Goal: Task Accomplishment & Management: Complete application form

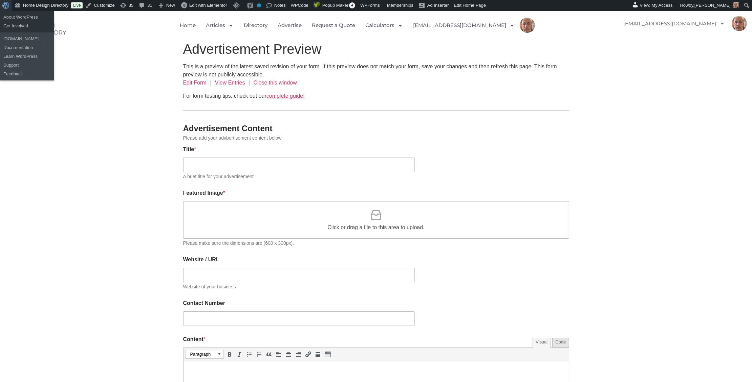
click at [5, 5] on span "Toolbar" at bounding box center [4, 4] width 5 height 9
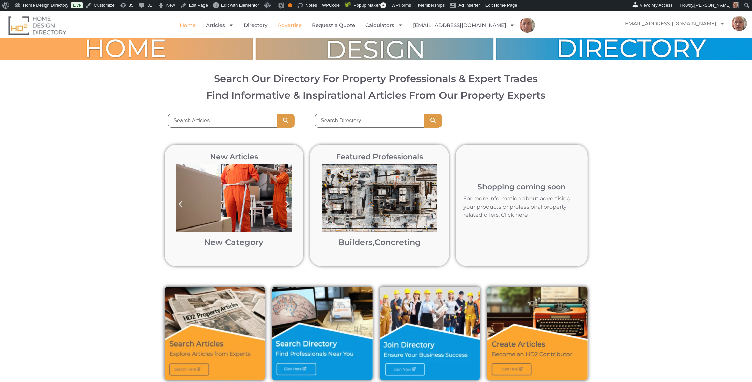
click at [302, 25] on link "Advertise" at bounding box center [290, 26] width 24 height 16
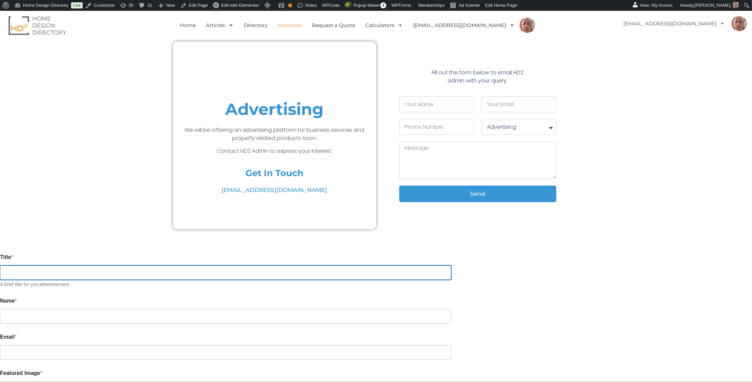
click at [260, 275] on input "Title *" at bounding box center [225, 273] width 451 height 15
type input "test 3"
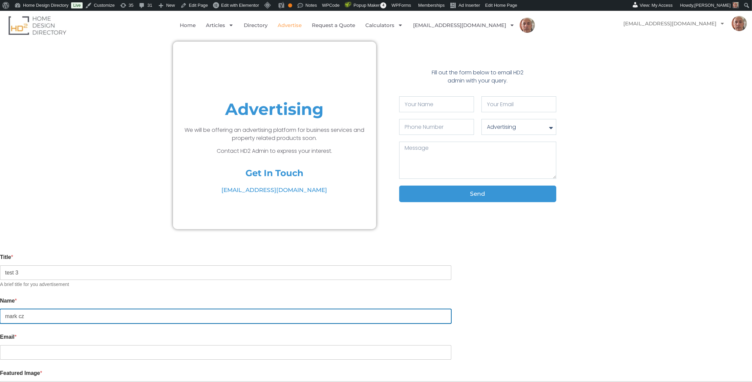
type input "mark cz"
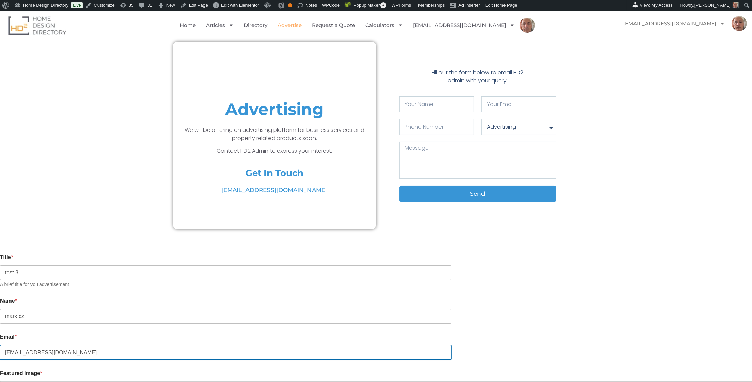
type input "markrac@yahoo.com.au"
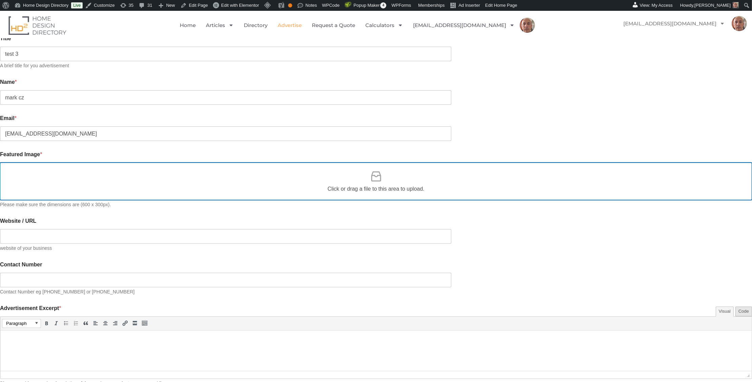
scroll to position [222, 0]
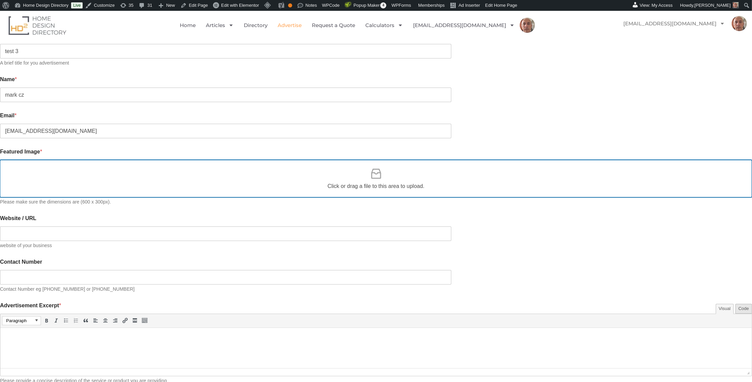
click at [373, 174] on icon at bounding box center [376, 174] width 14 height 14
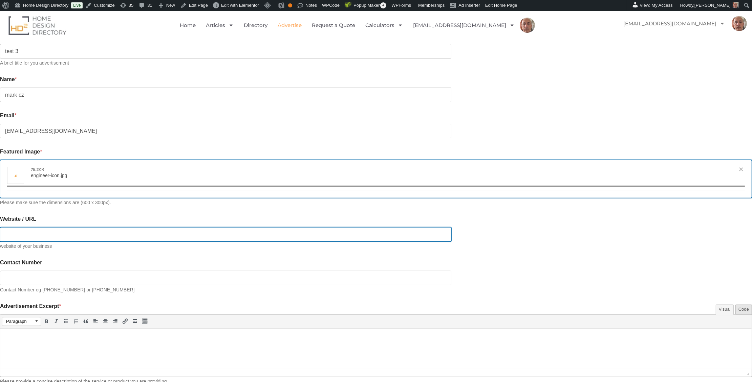
click at [229, 232] on input "Website / URL" at bounding box center [225, 234] width 451 height 15
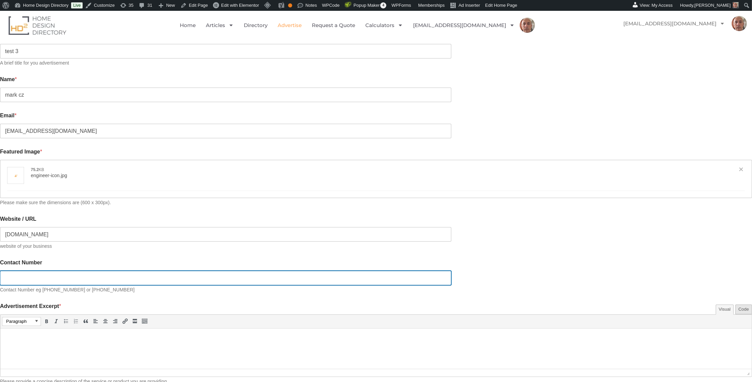
type input "https://hd2.com.au"
type input "[{"name":"engineer-icon.jpg","file":"c18521e4a065f17a4d4669d744a9f81d.jpg","url…"
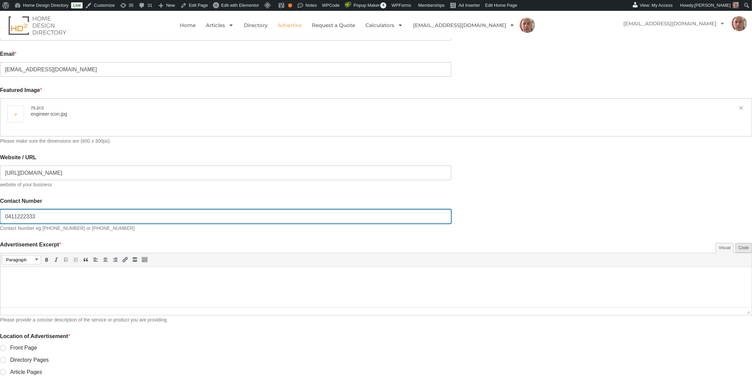
scroll to position [290, 0]
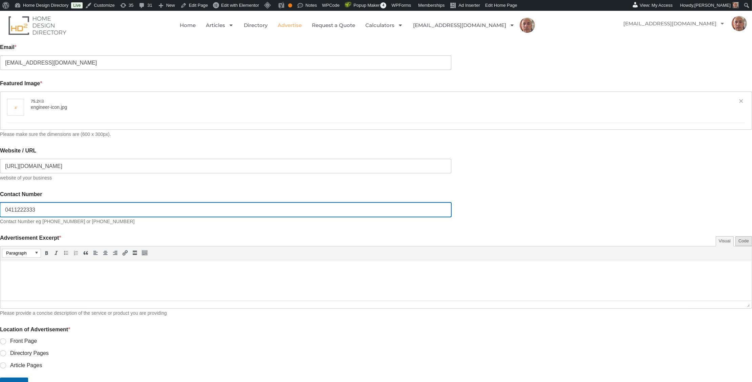
type input "0411222333"
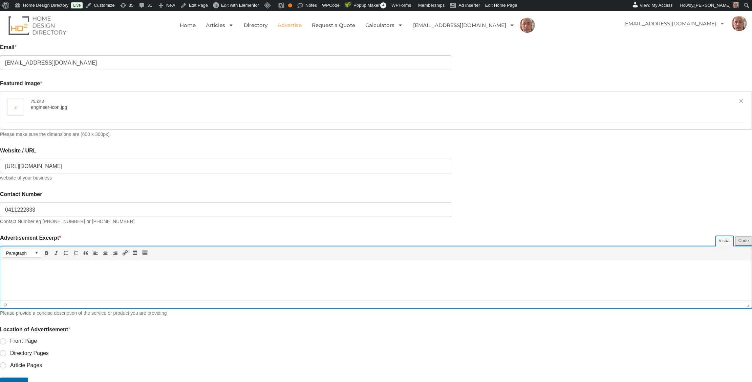
click at [38, 267] on p at bounding box center [376, 270] width 744 height 8
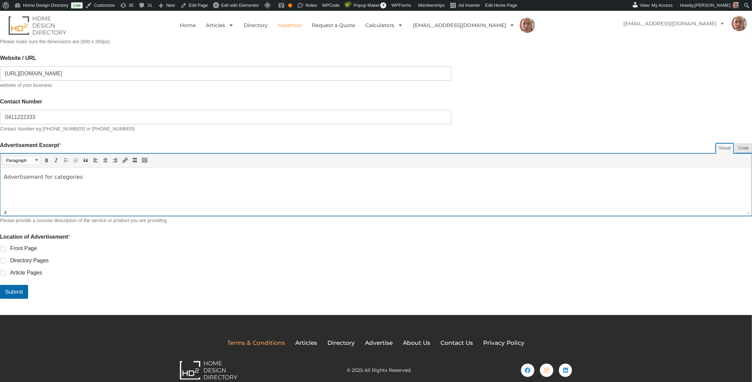
scroll to position [388, 0]
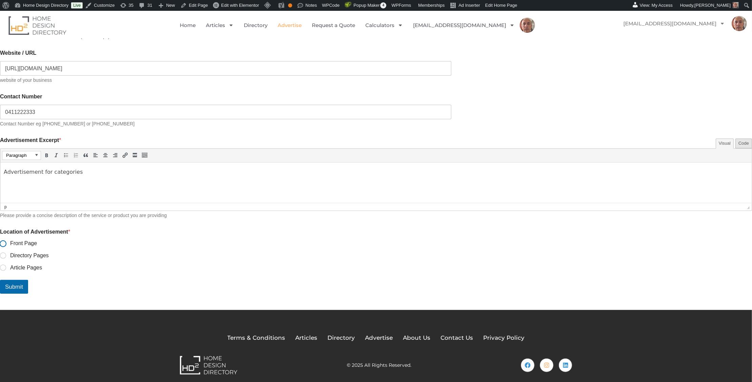
click at [6, 243] on input "Front Page" at bounding box center [3, 244] width 5 height 5
radio input "true"
click at [28, 286] on button "Submit" at bounding box center [14, 287] width 28 height 14
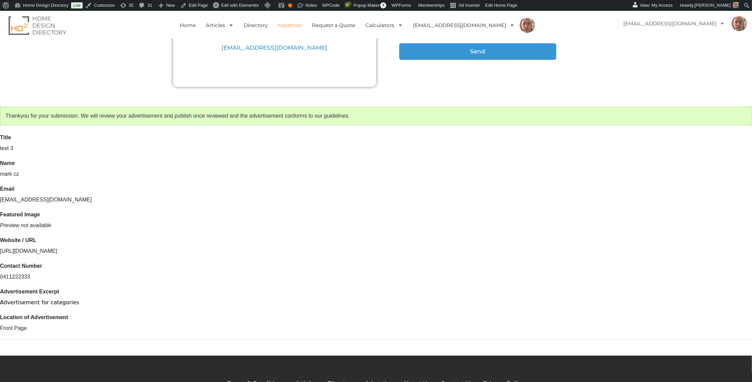
scroll to position [188, 0]
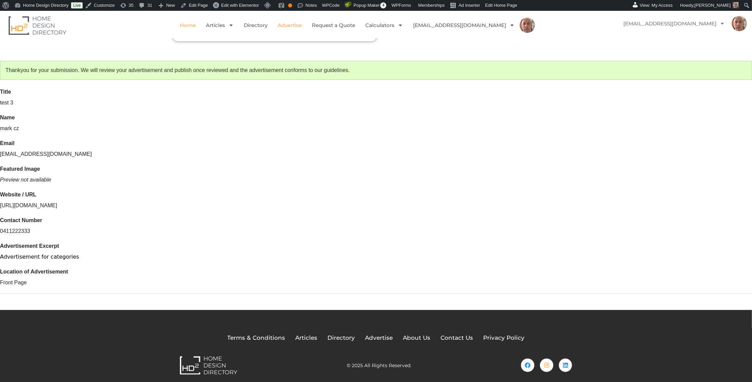
click at [196, 25] on link "Home" at bounding box center [188, 26] width 16 height 16
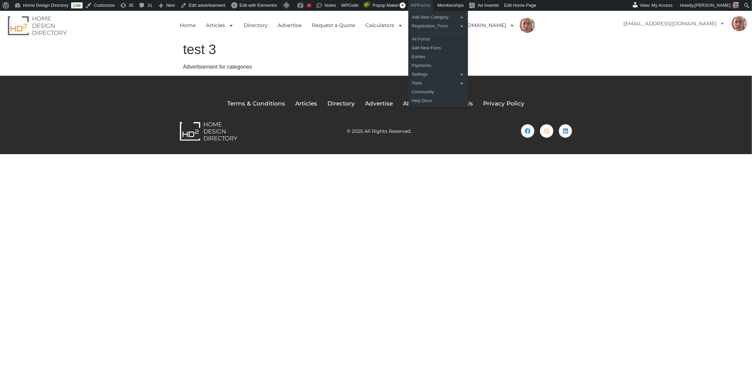
click at [431, 4] on link "WPForms" at bounding box center [420, 5] width 25 height 11
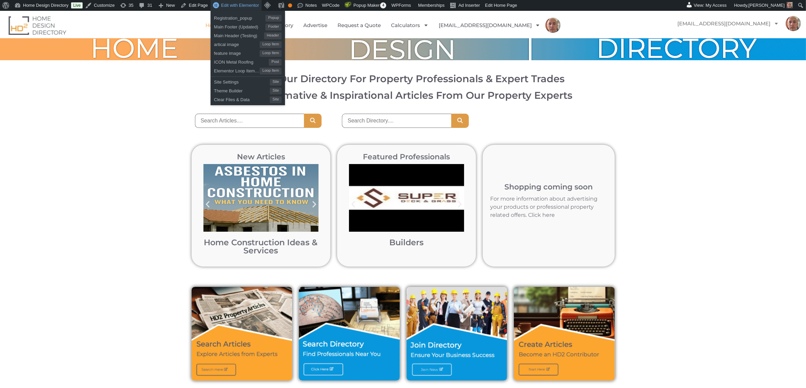
click at [249, 5] on span "Edit with Elementor" at bounding box center [240, 5] width 38 height 5
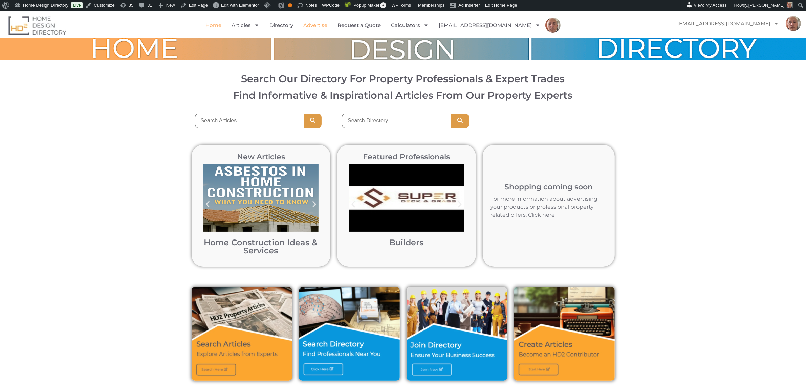
click at [327, 24] on link "Advertise" at bounding box center [315, 26] width 24 height 16
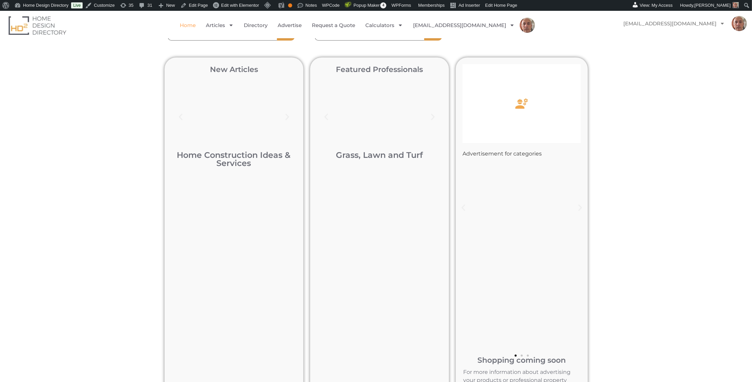
scroll to position [89, 0]
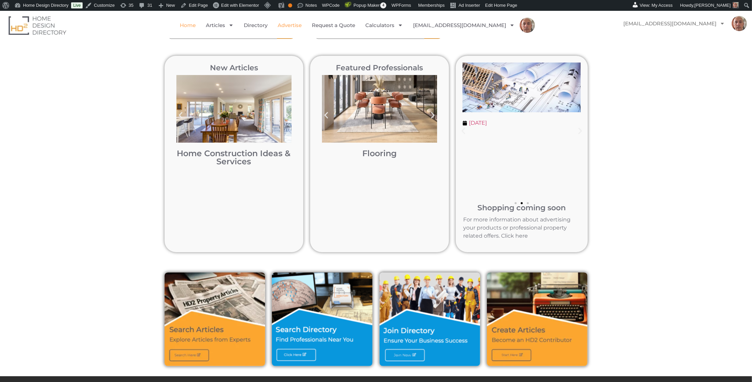
click at [302, 24] on link "Advertise" at bounding box center [290, 26] width 24 height 16
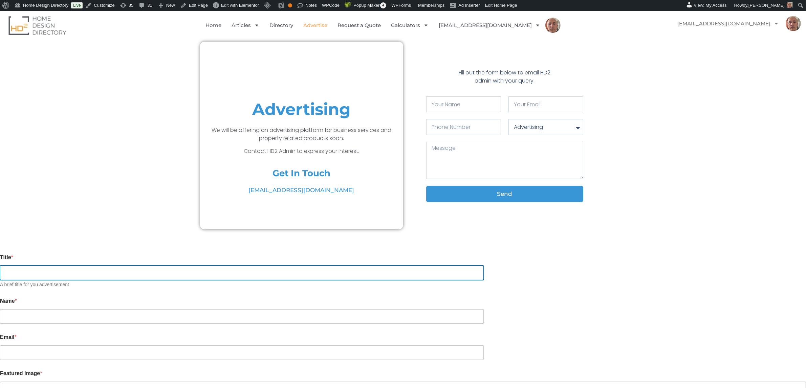
drag, startPoint x: 0, startPoint y: 0, endPoint x: 235, endPoint y: 268, distance: 356.9
click at [238, 268] on input "Title *" at bounding box center [242, 273] width 484 height 15
type input "test4"
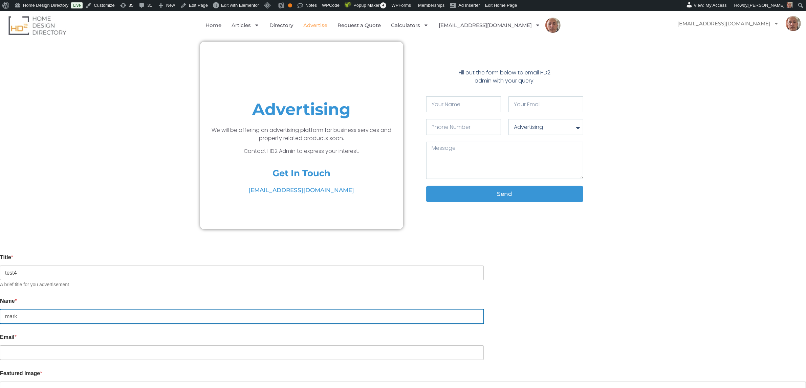
type input "mark"
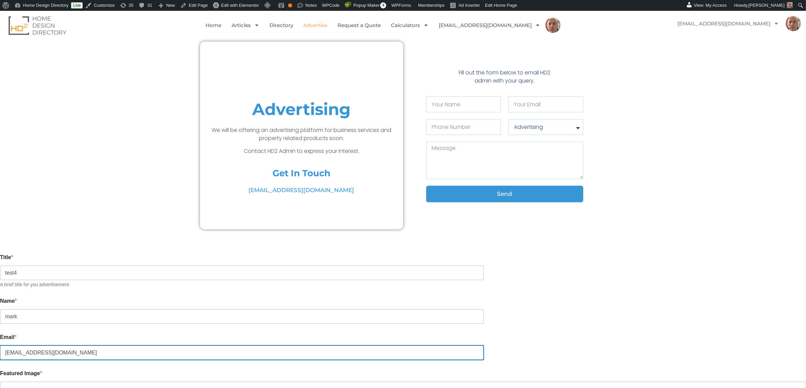
type input "markrac@yahoo.com.au"
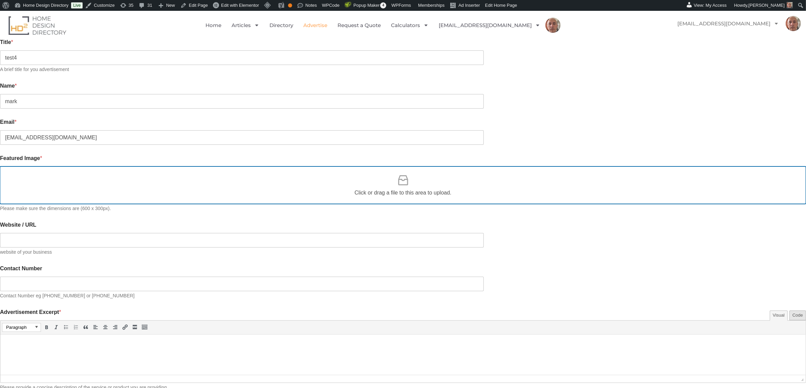
scroll to position [216, 0]
click at [399, 175] on icon at bounding box center [403, 180] width 10 height 10
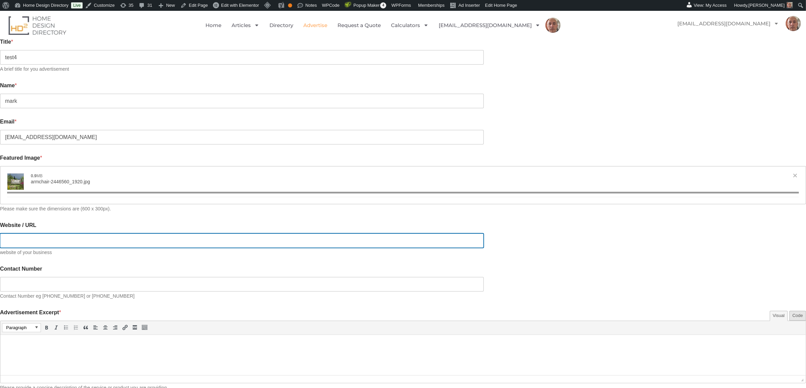
click at [241, 236] on input "Website / URL" at bounding box center [242, 241] width 484 height 15
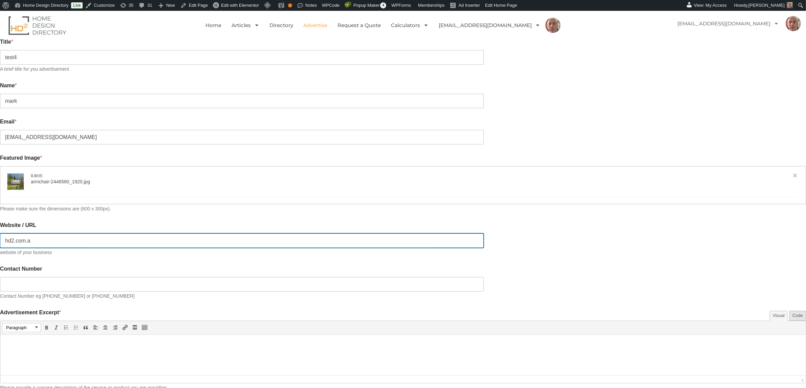
type input "hd2.com.au"
type input "[{"name":"armchair-2446560_1920.jpg","file":"58faab7ef36b85e2afaed969998bbafa.j…"
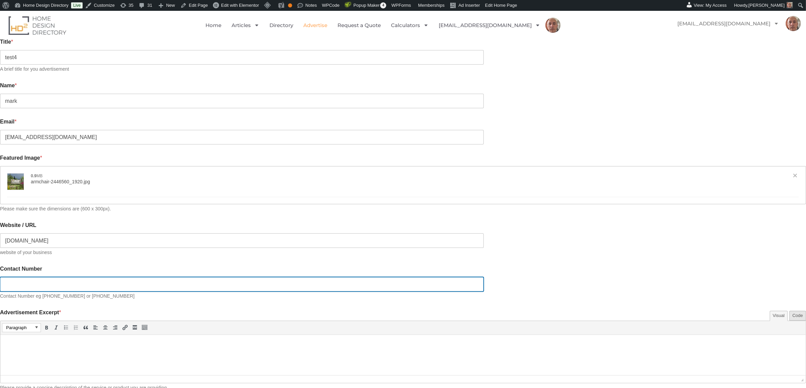
type input "https://hd2.com.au"
type input "0411222333"
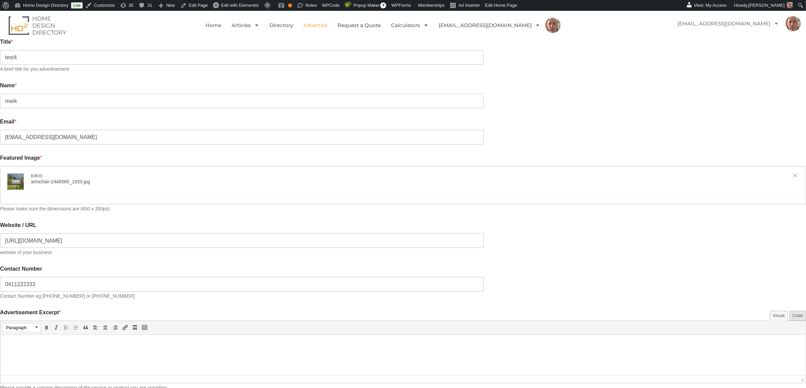
click at [40, 349] on html at bounding box center [402, 344] width 805 height 19
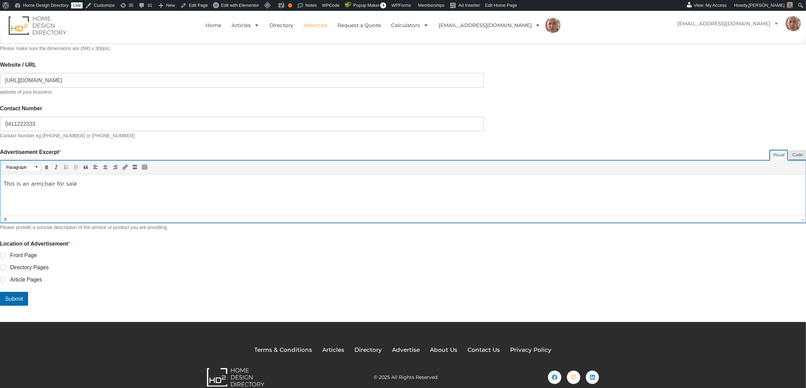
scroll to position [379, 0]
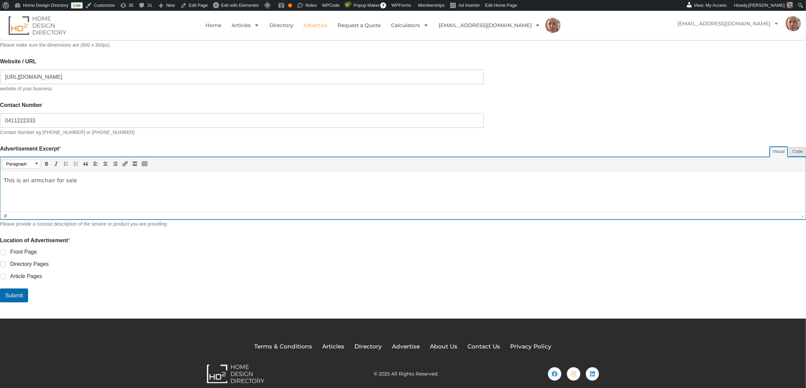
click at [37, 249] on label "Front Page" at bounding box center [21, 252] width 31 height 7
click at [6, 250] on input "Front Page" at bounding box center [3, 252] width 5 height 5
radio input "true"
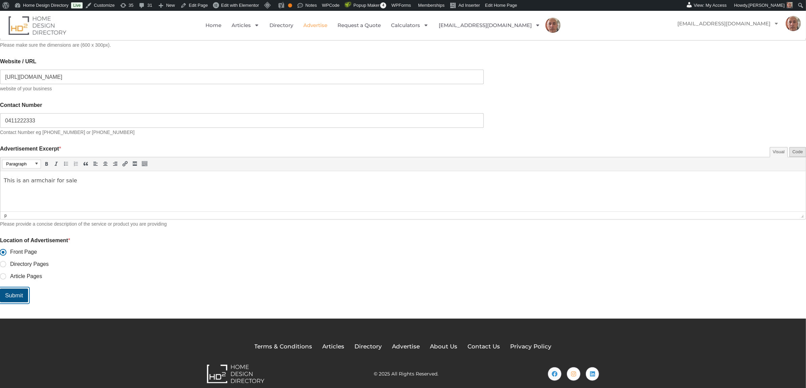
click at [28, 290] on button "Submit" at bounding box center [14, 296] width 28 height 14
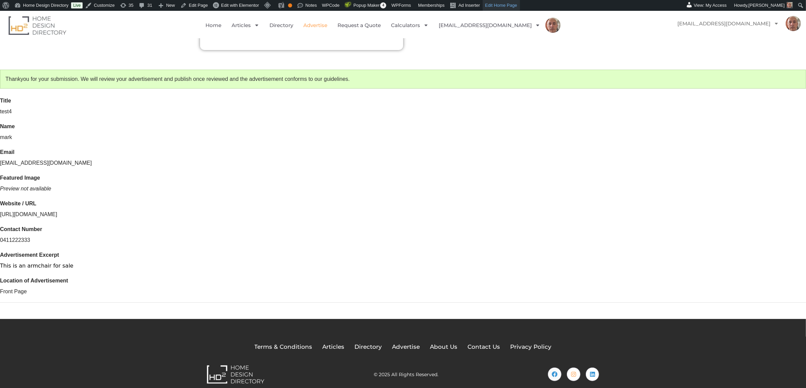
scroll to position [0, 0]
click at [221, 23] on link "Home" at bounding box center [213, 26] width 16 height 16
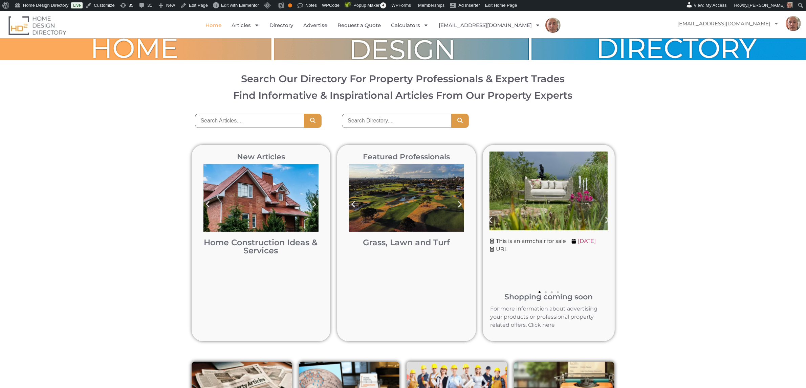
click at [608, 216] on link at bounding box center [549, 243] width 132 height 197
click at [546, 292] on link at bounding box center [549, 243] width 132 height 197
click at [662, 265] on div "New Articles Home Construction Ideas & Services Home Construction Ideas & Servi…" at bounding box center [403, 243] width 806 height 217
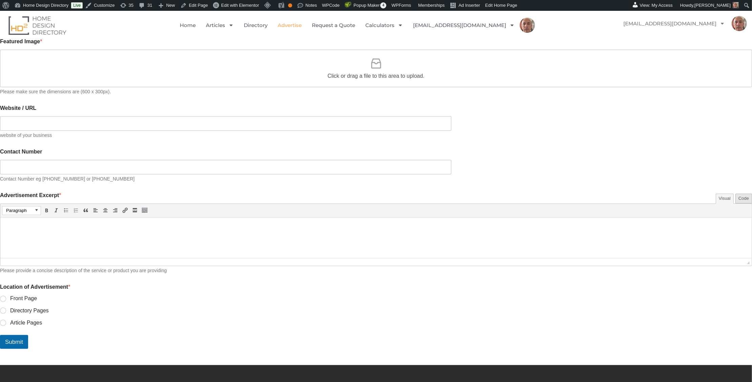
scroll to position [342, 0]
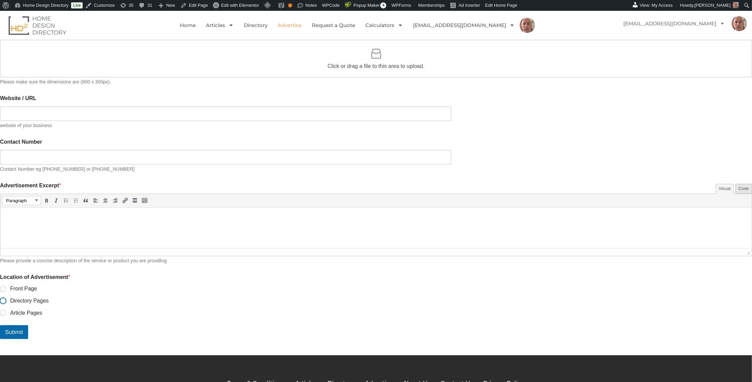
drag, startPoint x: 176, startPoint y: 297, endPoint x: 175, endPoint y: 306, distance: 9.3
click at [6, 299] on input "Directory Pages" at bounding box center [3, 301] width 5 height 5
radio input "true"
click at [6, 311] on input "Article Pages" at bounding box center [3, 313] width 5 height 5
radio input "true"
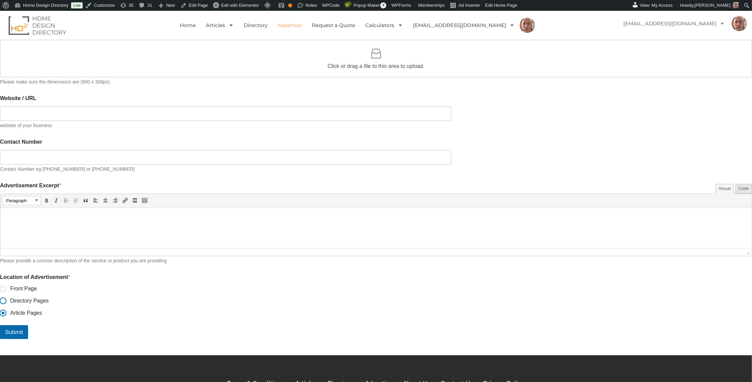
click at [6, 299] on input "Directory Pages" at bounding box center [3, 301] width 5 height 5
radio input "true"
click at [6, 287] on input "Front Page" at bounding box center [3, 289] width 5 height 5
radio input "true"
click at [159, 291] on div "Please enable JavaScript in your browser to complete this form. Title * A brief…" at bounding box center [376, 123] width 752 height 462
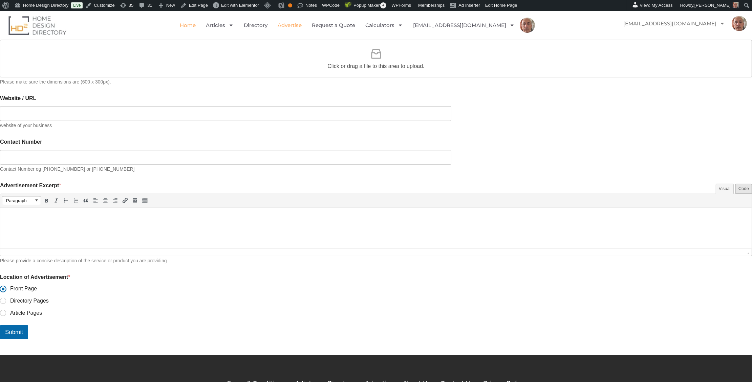
click at [196, 25] on link "Home" at bounding box center [188, 26] width 16 height 16
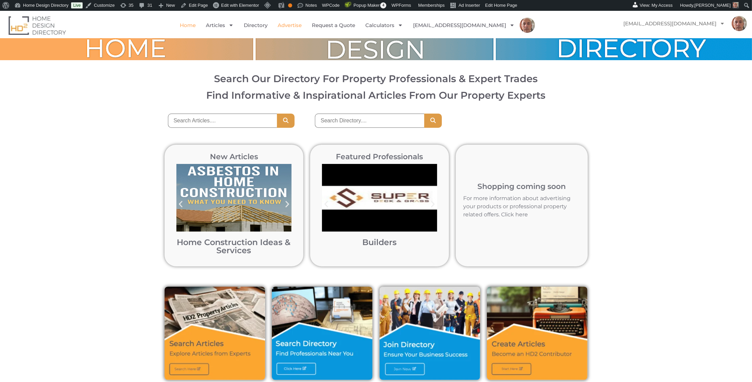
click at [302, 25] on link "Advertise" at bounding box center [290, 26] width 24 height 16
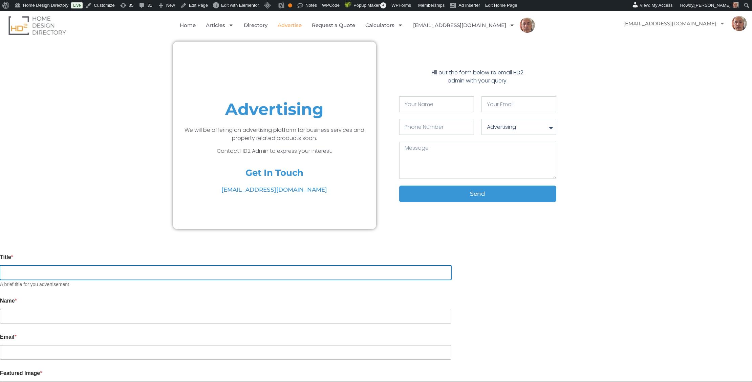
click at [216, 268] on input "Title *" at bounding box center [225, 273] width 451 height 15
type input "test5"
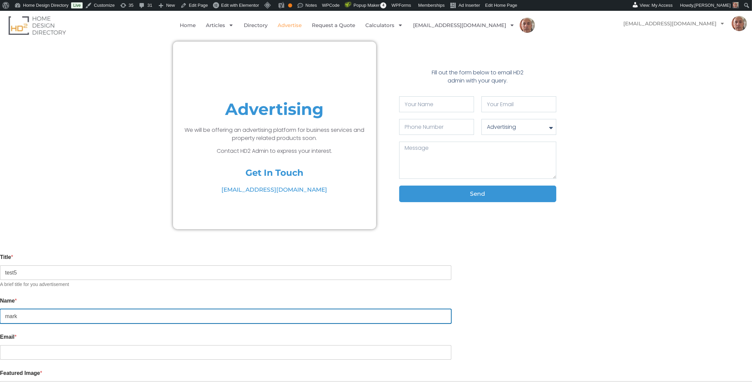
type input "mark"
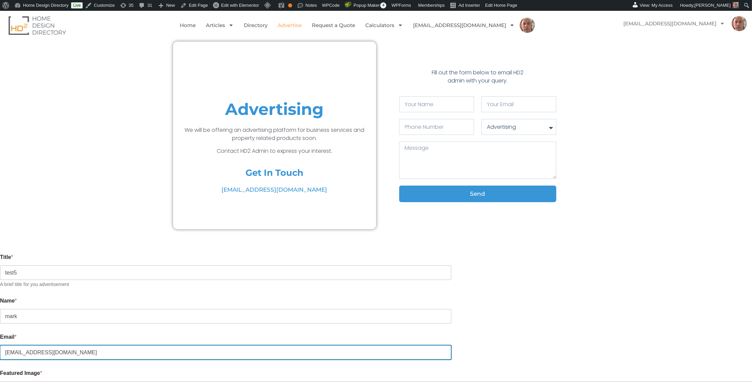
type input "markrac@yahoo.com.au"
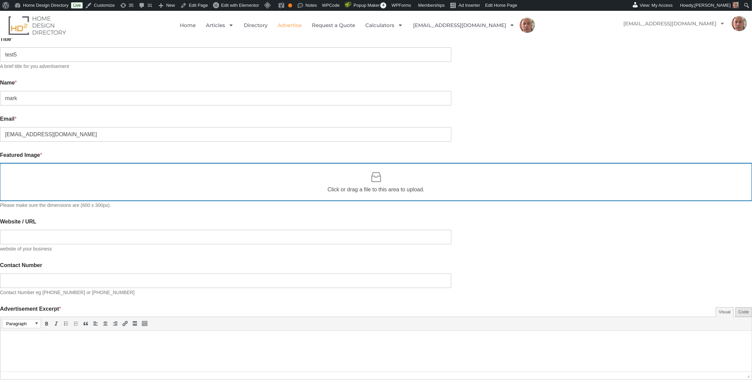
scroll to position [219, 0]
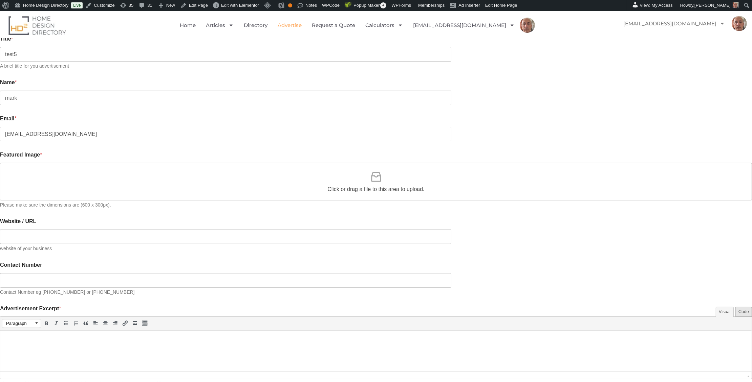
click at [372, 172] on icon at bounding box center [376, 177] width 10 height 10
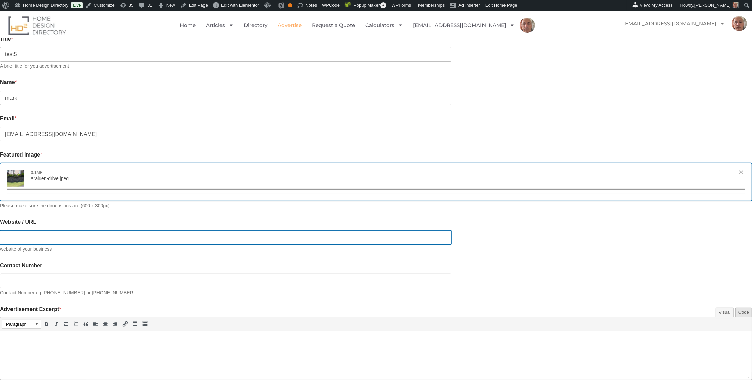
click at [192, 233] on input "Website / URL" at bounding box center [225, 238] width 451 height 15
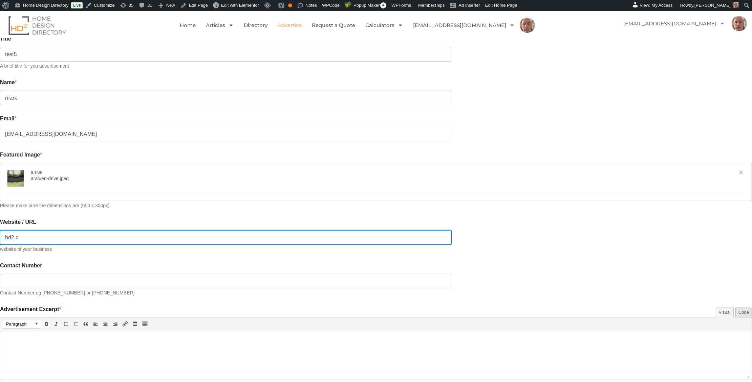
type input "hd2.co"
type input "[{"name":"araluen-drive.jpeg","file":"04c24353f92772c7001c41e6a55f401e.jpeg","u…"
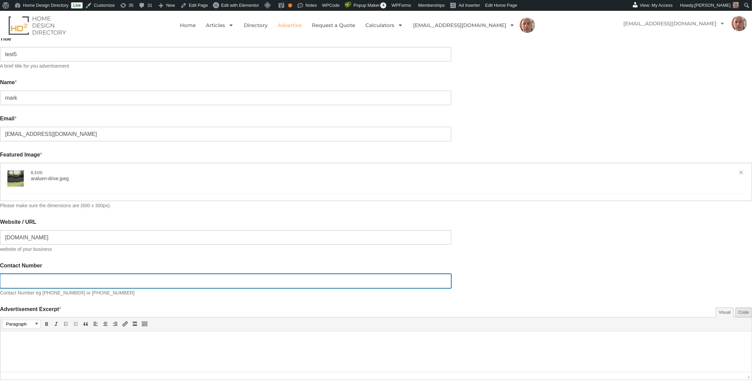
type input "https://hd2.com.au"
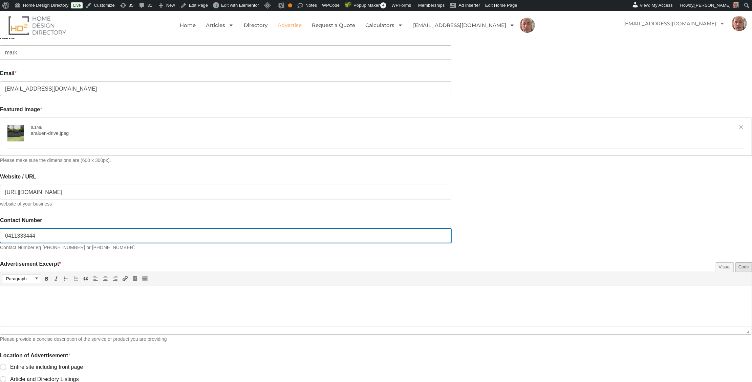
scroll to position [284, 0]
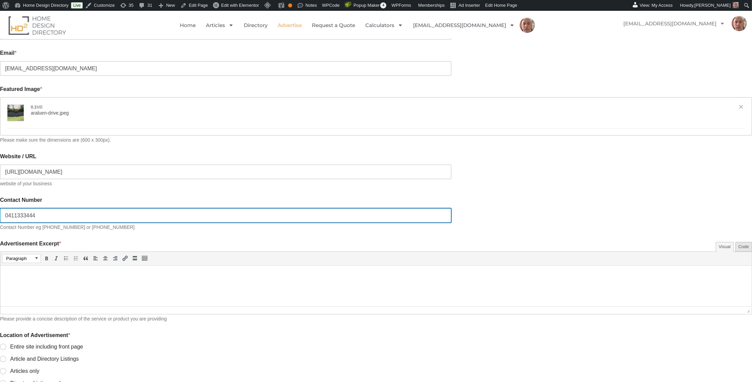
type input "0411333444"
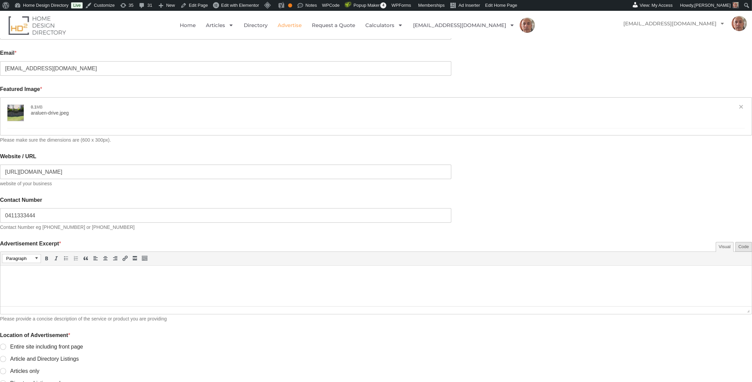
click at [27, 272] on p at bounding box center [376, 275] width 744 height 8
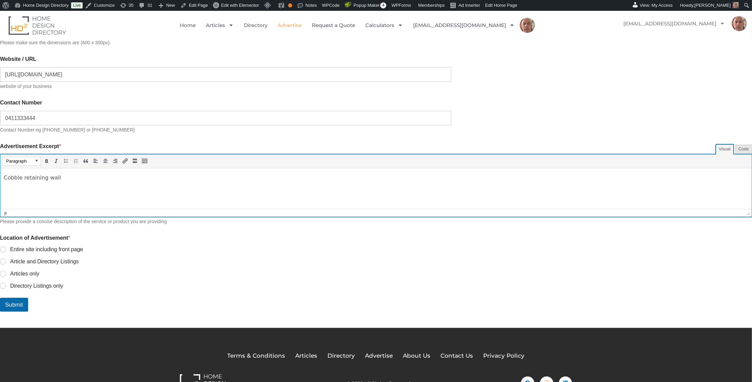
scroll to position [397, 0]
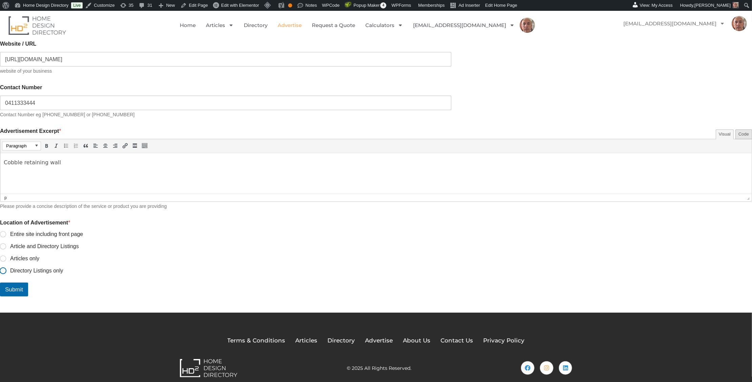
click at [6, 269] on input "Directory Listings only" at bounding box center [3, 271] width 5 height 5
radio input "true"
click at [28, 289] on button "Submit" at bounding box center [14, 290] width 28 height 14
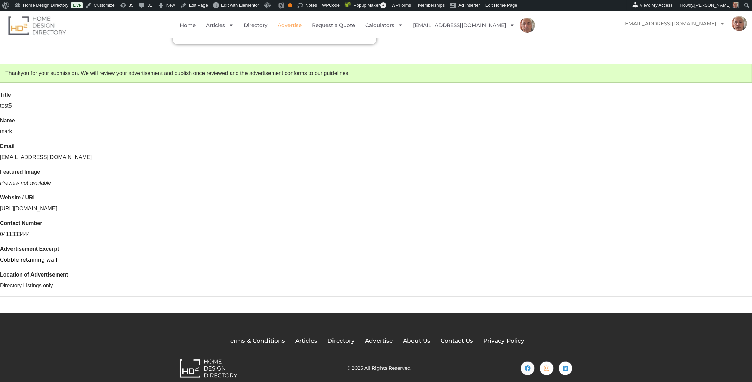
scroll to position [0, 0]
click at [196, 26] on link "Home" at bounding box center [188, 26] width 16 height 16
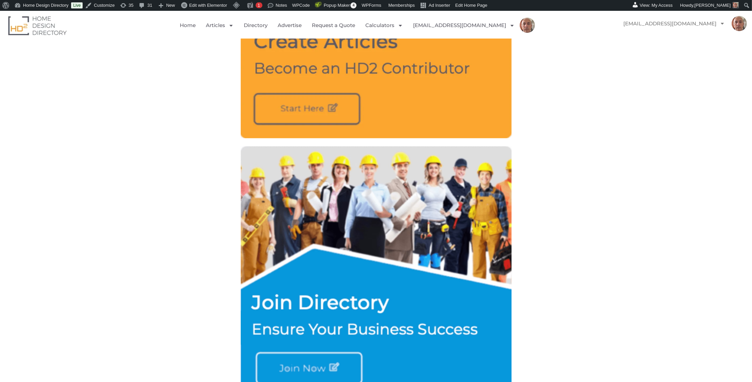
scroll to position [182, 0]
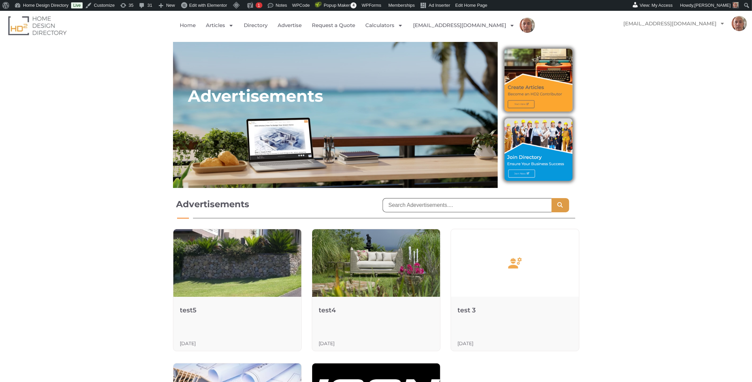
click at [418, 206] on input "search" at bounding box center [466, 205] width 169 height 14
type input "test"
click at [551, 198] on button "Search" at bounding box center [560, 205] width 18 height 14
click at [308, 209] on h1 "Advertisements" at bounding box center [272, 204] width 193 height 12
click at [542, 204] on input "test" at bounding box center [466, 205] width 169 height 14
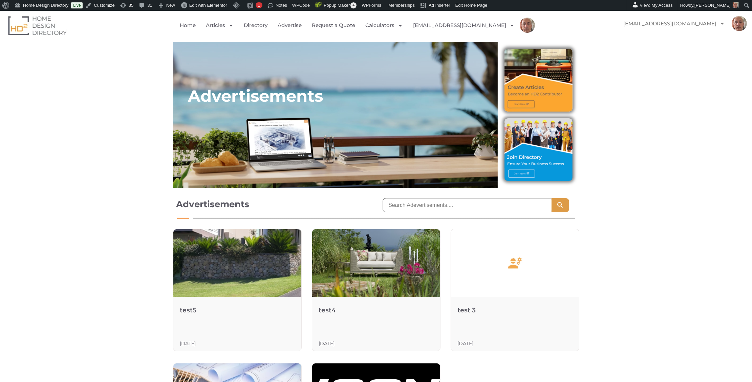
click at [96, 199] on div "Advertisements Real Estate Articles & Insights Search" at bounding box center [376, 207] width 752 height 31
